Goal: Information Seeking & Learning: Learn about a topic

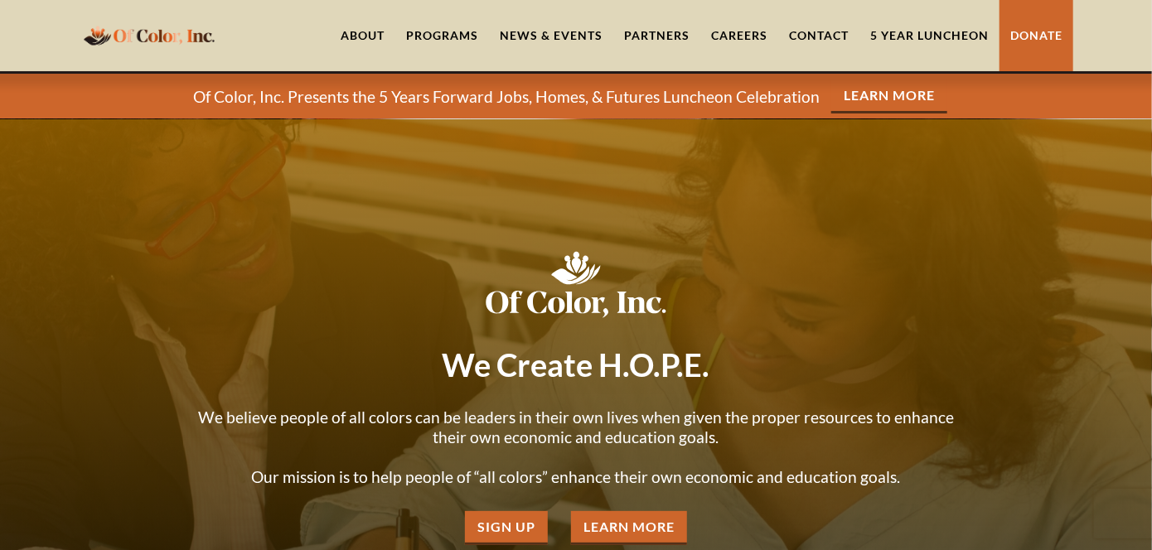
click at [429, 40] on div "Programs" at bounding box center [442, 35] width 72 height 17
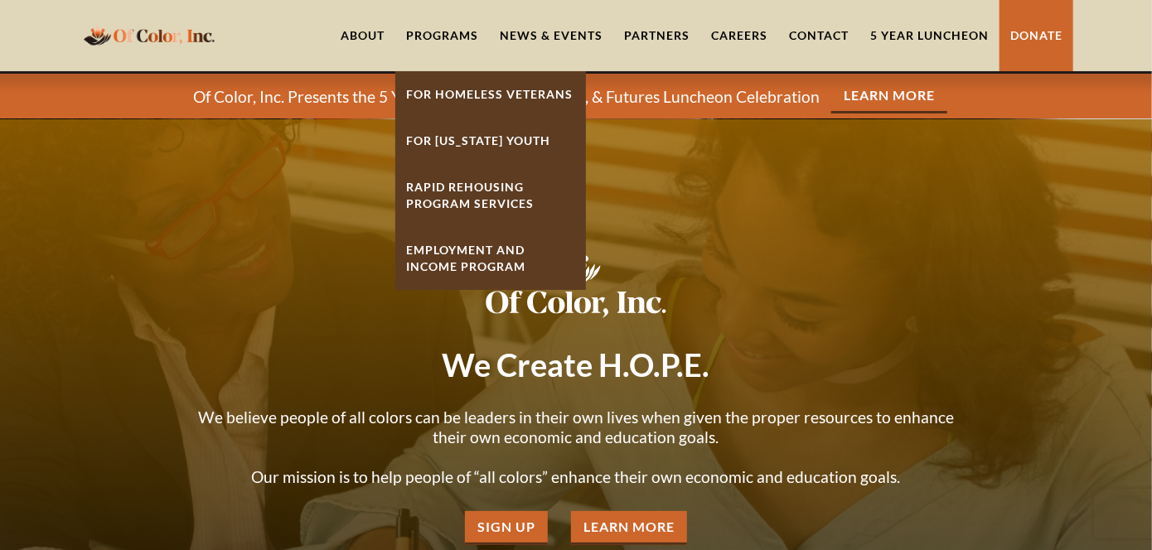
click at [452, 194] on link "Rapid ReHousing Program Services" at bounding box center [490, 195] width 191 height 63
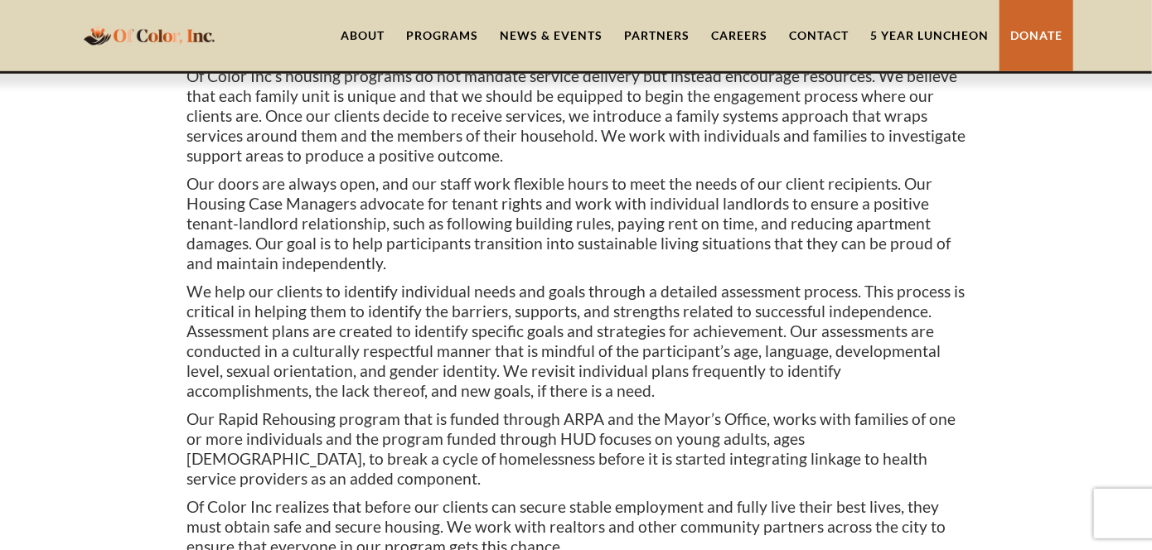
scroll to position [219, 0]
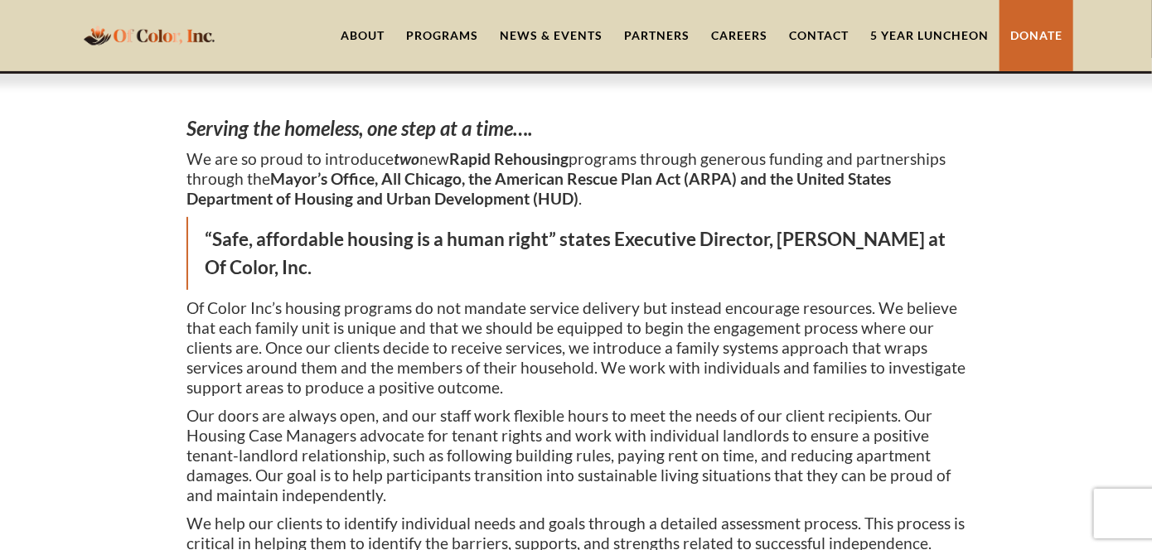
click at [90, 422] on div "‍ Serving the homeless, one step at a time…. We are so proud to introduce two n…" at bounding box center [576, 517] width 1152 height 918
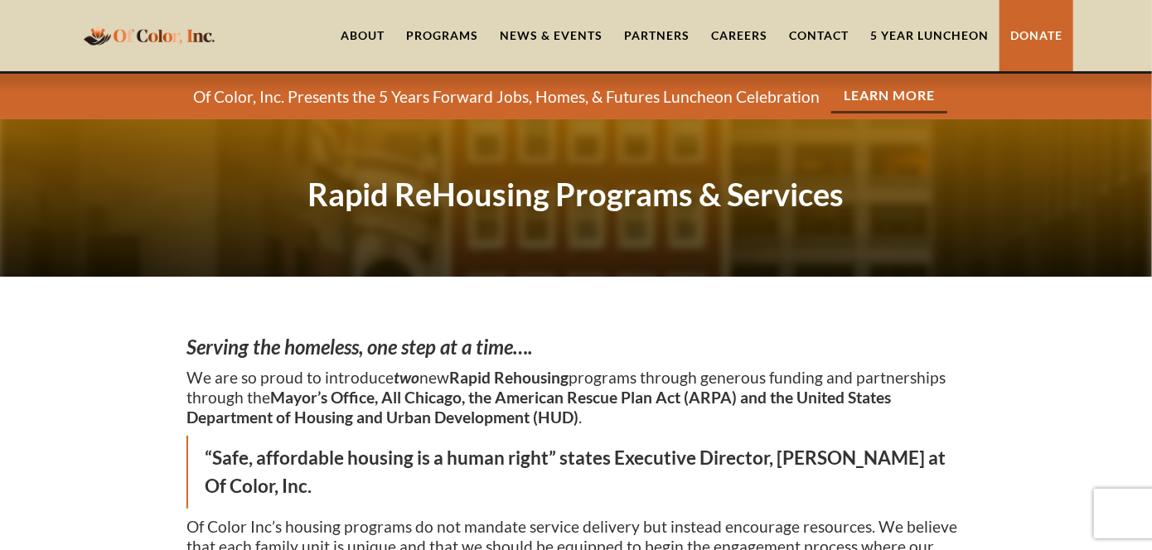
scroll to position [245, 0]
